Goal: Check status: Check status

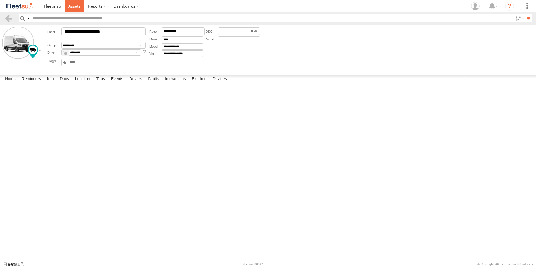
click at [72, 10] on link at bounding box center [75, 6] width 20 height 12
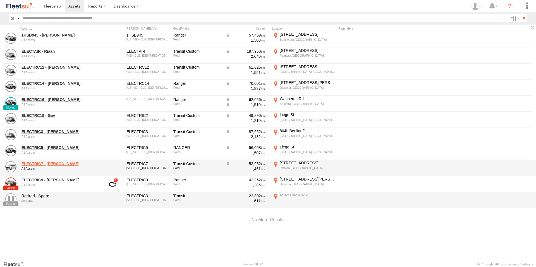
click at [50, 166] on link "ELECTRIC7 - [PERSON_NAME]" at bounding box center [60, 163] width 77 height 5
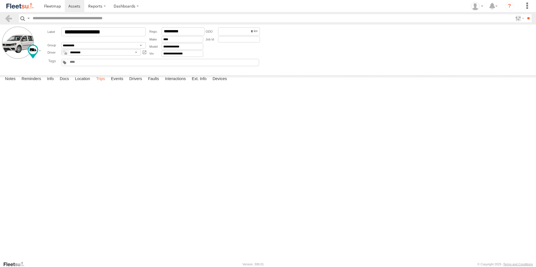
click at [99, 83] on label "Trips" at bounding box center [100, 79] width 15 height 8
click at [118, 83] on label "Events" at bounding box center [117, 79] width 18 height 8
click at [70, 6] on span at bounding box center [74, 5] width 12 height 5
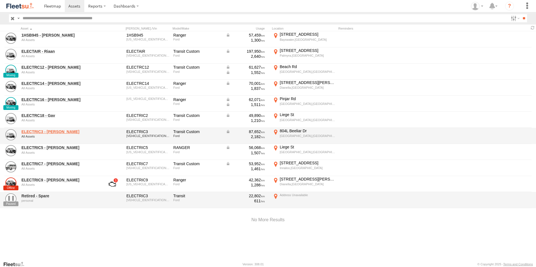
click at [43, 133] on link "ELECTRIC3 - [PERSON_NAME]" at bounding box center [60, 131] width 77 height 5
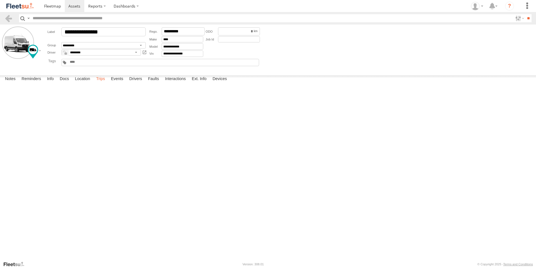
click at [101, 83] on label "Trips" at bounding box center [100, 79] width 15 height 8
click at [117, 83] on label "Events" at bounding box center [117, 79] width 18 height 8
click at [73, 5] on span at bounding box center [74, 5] width 12 height 5
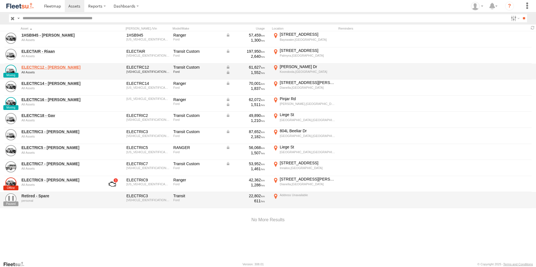
click at [53, 68] on link "ELECTRC12 - Harry" at bounding box center [60, 67] width 77 height 5
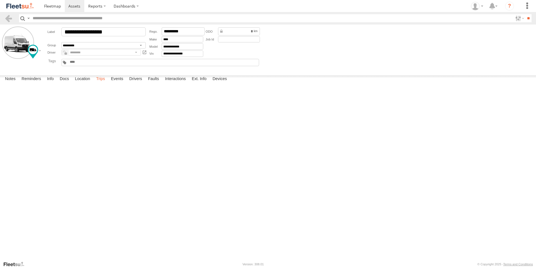
click at [103, 83] on label "Trips" at bounding box center [100, 79] width 15 height 8
click at [118, 83] on label "Events" at bounding box center [117, 79] width 18 height 8
click at [119, 83] on label "Events" at bounding box center [117, 79] width 18 height 8
